Goal: Task Accomplishment & Management: Complete application form

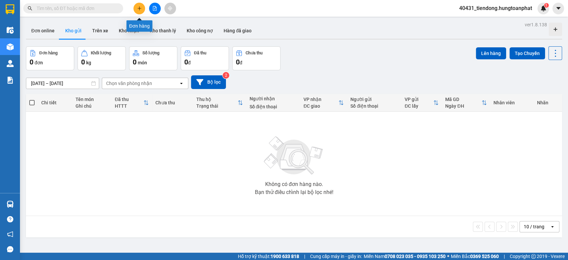
click at [141, 7] on icon "plus" at bounding box center [139, 8] width 5 height 5
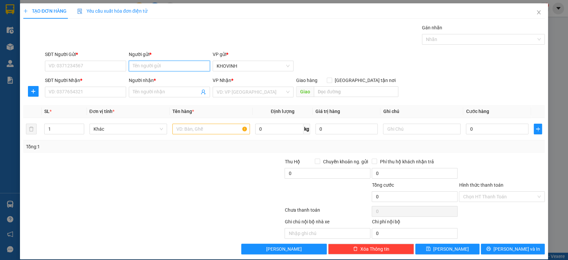
click at [162, 67] on input "Người gửi *" at bounding box center [169, 66] width 81 height 11
type input "DP Thiên NGa"
click at [87, 66] on input "SĐT Người Gửi *" at bounding box center [85, 66] width 81 height 11
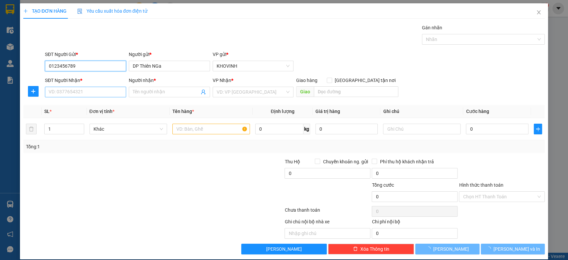
type input "0123456789"
click at [82, 95] on input "SĐT Người Nhận *" at bounding box center [85, 92] width 81 height 11
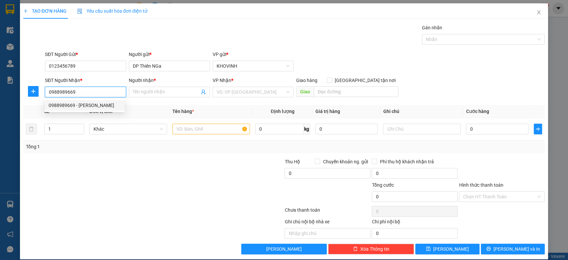
click at [87, 107] on div "0988989669 - [PERSON_NAME]" at bounding box center [85, 105] width 72 height 7
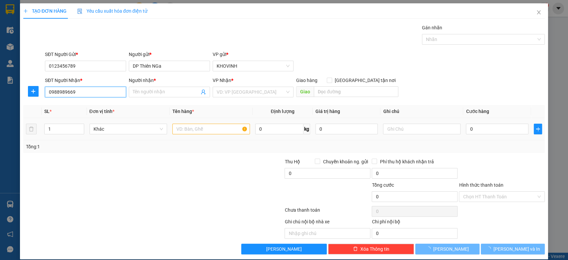
type input "0988989669"
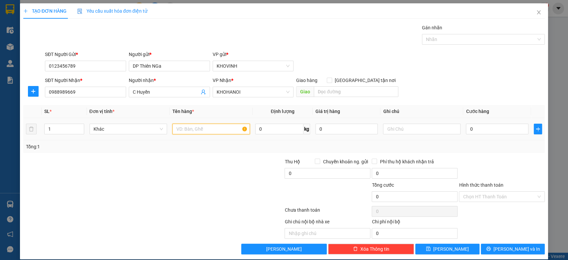
type input "C Huyền"
click at [190, 128] on input "text" at bounding box center [211, 129] width 78 height 11
type input "hàng"
click at [469, 128] on input "0" at bounding box center [497, 129] width 63 height 11
type input "3"
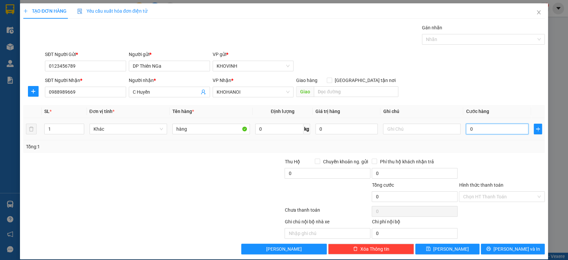
type input "3"
type input "30"
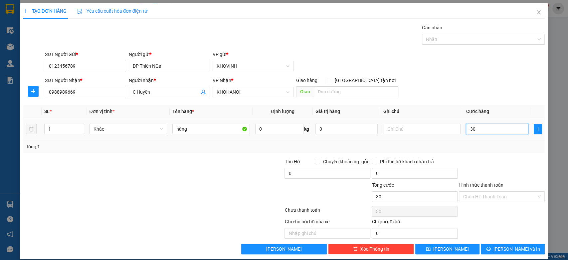
type input "300"
type input "3.000"
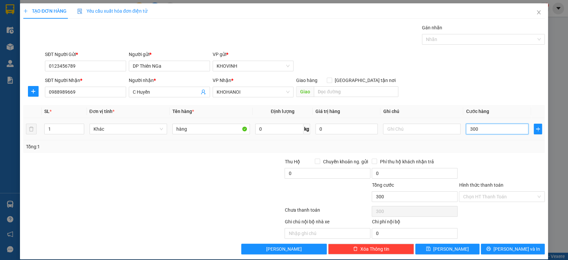
type input "3.000"
type input "30.000"
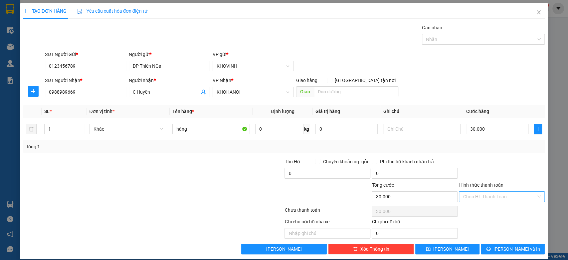
click at [517, 201] on input "Hình thức thanh toán" at bounding box center [499, 196] width 73 height 10
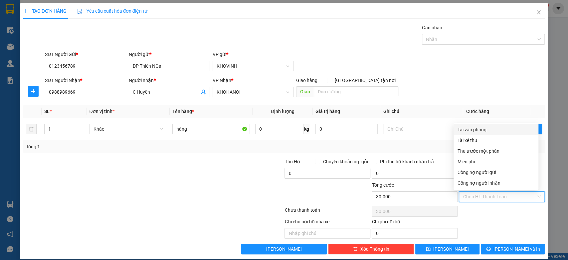
click at [479, 131] on div "Tại văn phòng" at bounding box center [496, 129] width 77 height 7
type input "0"
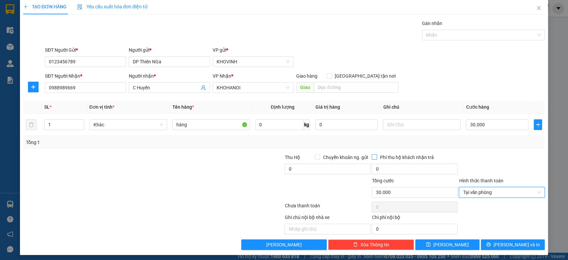
scroll to position [7, 0]
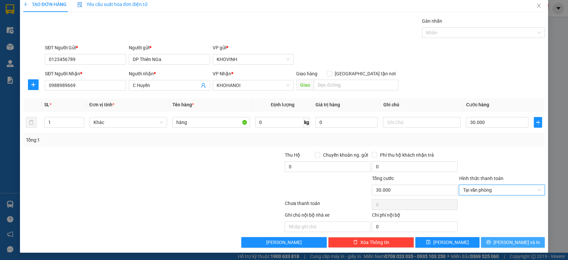
click at [491, 242] on icon "printer" at bounding box center [488, 241] width 5 height 5
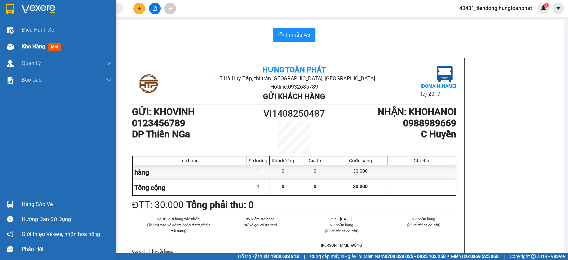
click at [28, 49] on span "Kho hàng" at bounding box center [33, 46] width 23 height 6
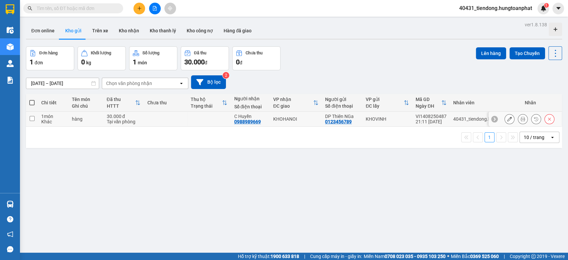
click at [32, 121] on td at bounding box center [32, 119] width 12 height 15
checkbox input "true"
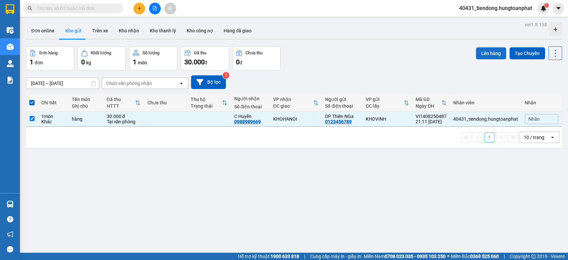
click at [480, 50] on button "Lên hàng" at bounding box center [491, 53] width 30 height 12
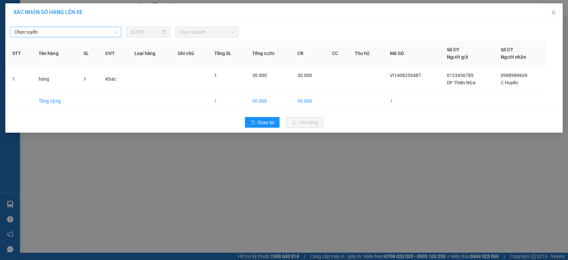
click at [86, 35] on span "Chọn tuyến" at bounding box center [65, 32] width 103 height 10
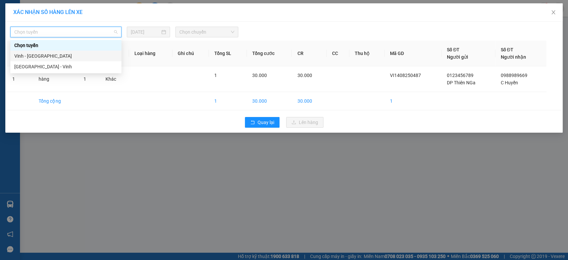
click at [57, 54] on div "Vinh - [GEOGRAPHIC_DATA]" at bounding box center [65, 55] width 103 height 7
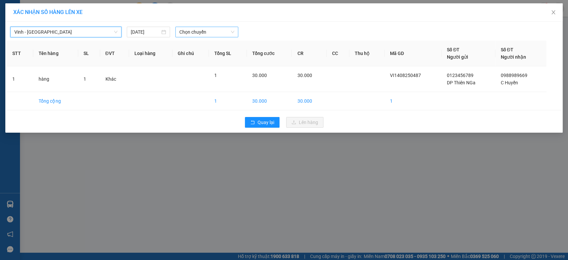
click at [198, 33] on span "Chọn chuyến" at bounding box center [206, 32] width 55 height 10
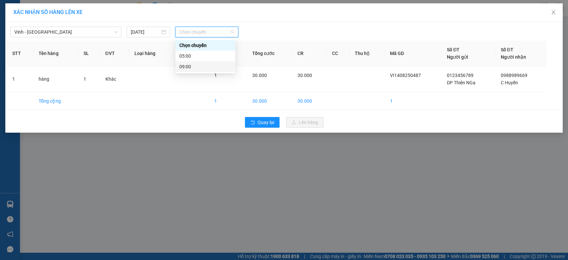
click at [200, 69] on div "09:00" at bounding box center [205, 66] width 52 height 7
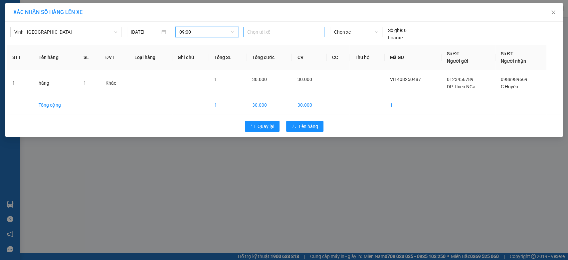
click at [270, 34] on div at bounding box center [284, 32] width 78 height 8
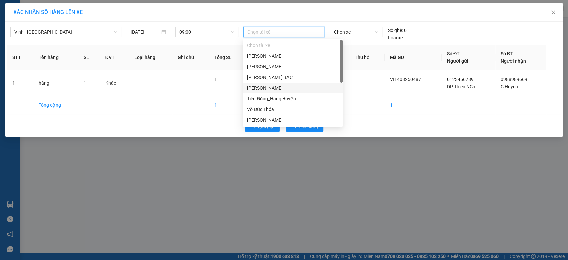
click at [286, 88] on div "[PERSON_NAME]" at bounding box center [293, 87] width 92 height 7
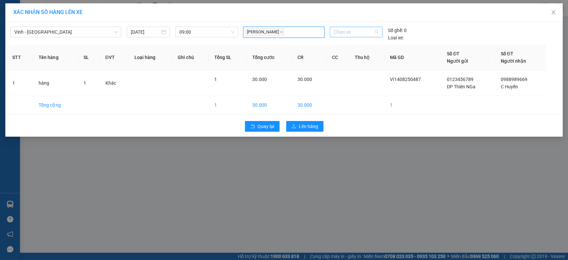
click at [351, 36] on span "Chọn xe" at bounding box center [356, 32] width 45 height 10
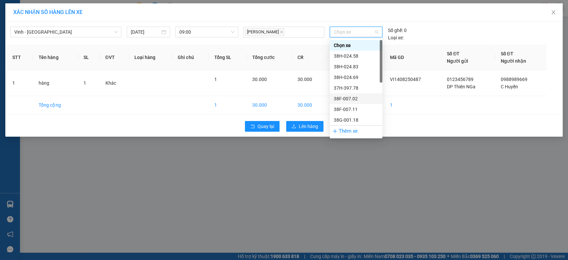
click at [361, 100] on div "38F-007.02" at bounding box center [356, 98] width 45 height 7
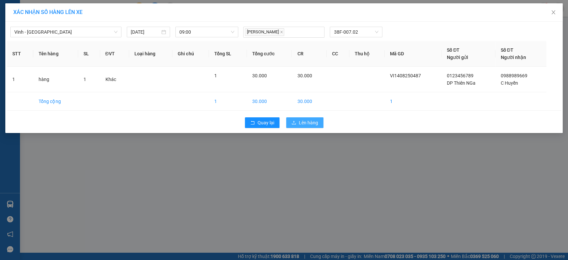
click at [310, 126] on button "Lên hàng" at bounding box center [304, 122] width 37 height 11
